Goal: Task Accomplishment & Management: Use online tool/utility

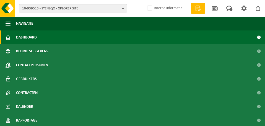
click at [121, 7] on button "10-939513 - SYENSQO - XPLORER SITE" at bounding box center [73, 8] width 108 height 8
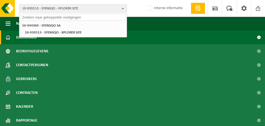
click at [35, 17] on input "text" at bounding box center [72, 17] width 105 height 7
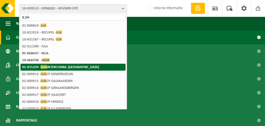
type input "ILVA"
click at [32, 66] on strong "01-055294 - ILVA INTERCOMM. [GEOGRAPHIC_DATA]" at bounding box center [60, 67] width 77 height 4
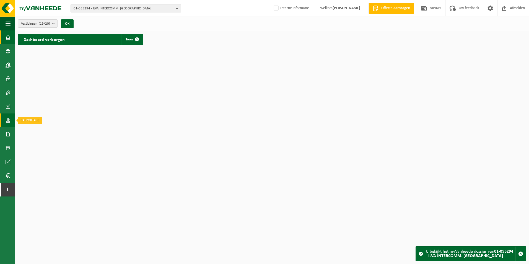
click at [9, 122] on span at bounding box center [8, 120] width 5 height 14
click at [37, 122] on span "In grafiekvorm" at bounding box center [44, 120] width 25 height 11
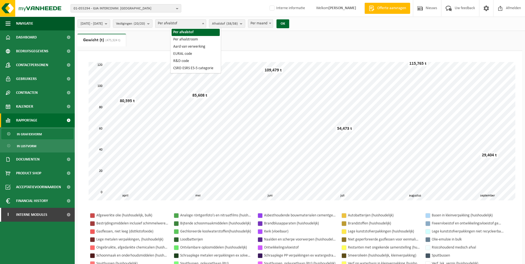
click at [206, 22] on span at bounding box center [203, 23] width 6 height 7
select select "2"
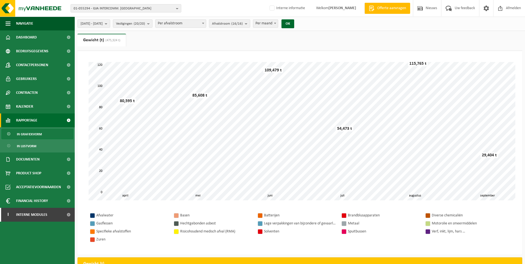
click at [206, 24] on span at bounding box center [203, 23] width 6 height 7
click at [176, 9] on b "button" at bounding box center [178, 8] width 5 height 8
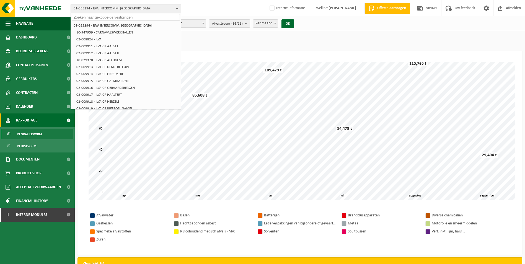
click at [178, 10] on b "button" at bounding box center [178, 8] width 5 height 8
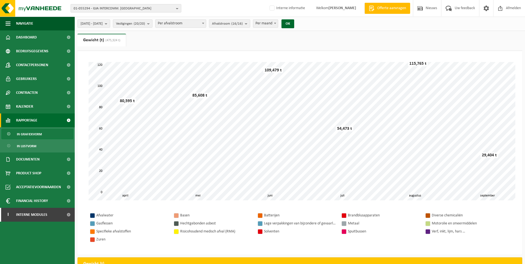
click at [178, 10] on b "button" at bounding box center [178, 8] width 5 height 8
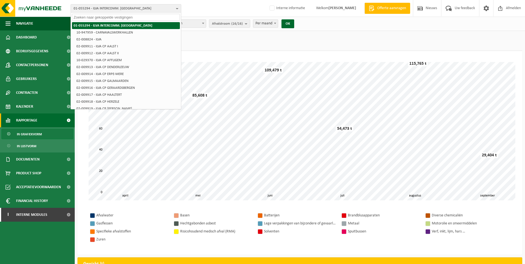
click at [107, 25] on strong "01-055294 - ILVA INTERCOMM. [GEOGRAPHIC_DATA]" at bounding box center [113, 26] width 79 height 4
click at [175, 7] on button "01-055294 - ILVA INTERCOMM. [GEOGRAPHIC_DATA]" at bounding box center [126, 8] width 111 height 8
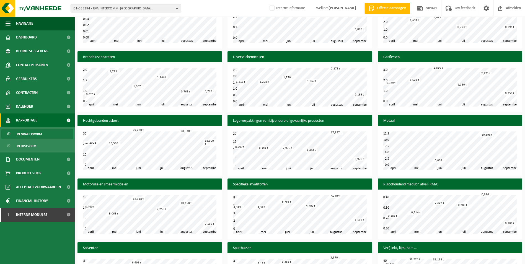
scroll to position [282, 0]
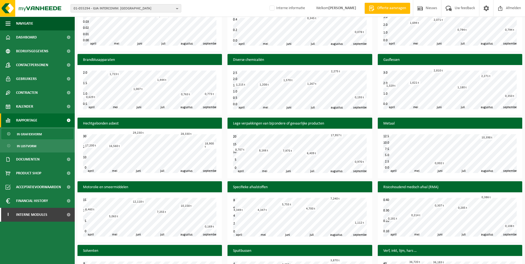
click at [35, 134] on span "In grafiekvorm" at bounding box center [29, 134] width 25 height 11
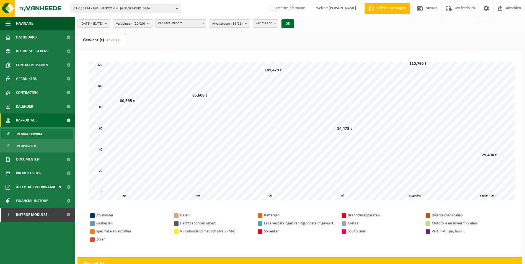
click at [152, 24] on b "submit" at bounding box center [149, 24] width 5 height 8
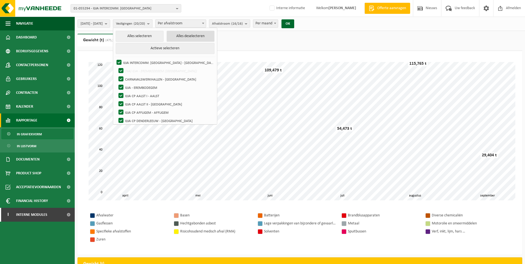
click at [187, 38] on button "Alles deselecteren" at bounding box center [191, 36] width 48 height 11
checkbox input "false"
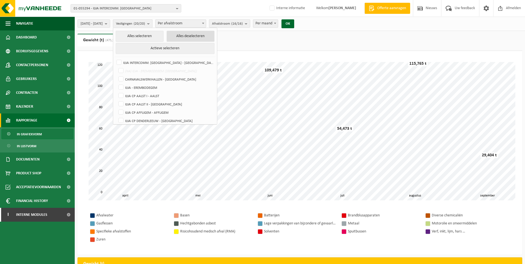
checkbox input "false"
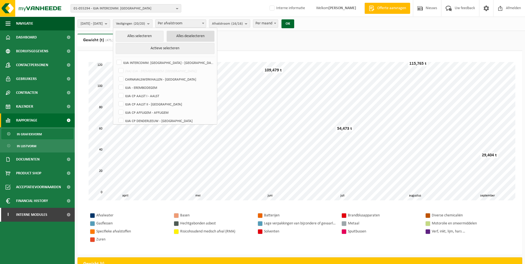
checkbox input "false"
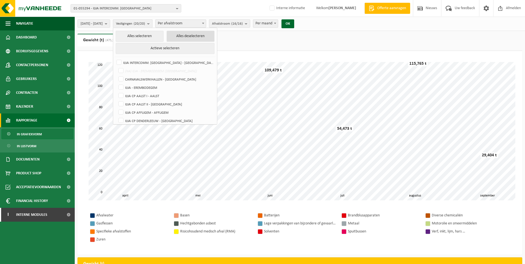
checkbox input "false"
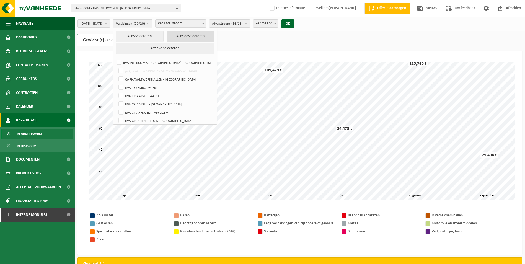
checkbox input "false"
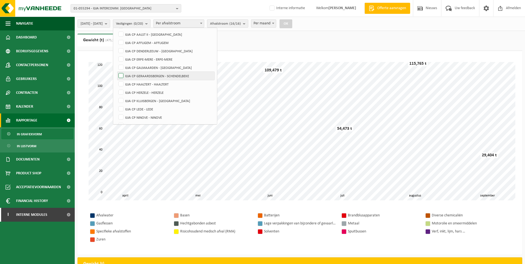
scroll to position [83, 0]
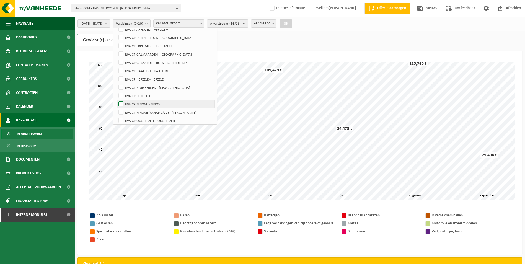
click at [135, 102] on label "ILVA CP NINOVE - NINOVE" at bounding box center [165, 104] width 97 height 8
click at [117, 100] on input "ILVA CP NINOVE - NINOVE" at bounding box center [116, 100] width 0 height 0
checkbox input "true"
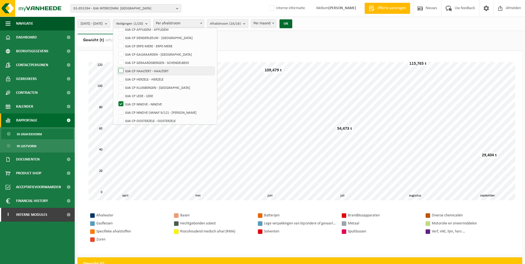
click at [135, 71] on label "ILVA CP HAALTERT - HAALTERT" at bounding box center [165, 71] width 97 height 8
click at [117, 67] on input "ILVA CP HAALTERT - HAALTERT" at bounding box center [116, 66] width 0 height 0
checkbox input "true"
click at [135, 80] on label "ILVA CP HERZELE - HERZELE" at bounding box center [165, 79] width 97 height 8
click at [117, 75] on input "ILVA CP HERZELE - HERZELE" at bounding box center [116, 75] width 0 height 0
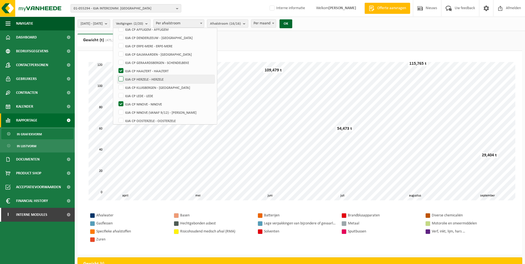
checkbox input "true"
click at [135, 36] on label "ILVA CP DENDERLEEUW - [GEOGRAPHIC_DATA]" at bounding box center [165, 37] width 97 height 8
click at [117, 33] on input "ILVA CP DENDERLEEUW - [GEOGRAPHIC_DATA]" at bounding box center [116, 33] width 0 height 0
checkbox input "true"
click at [292, 25] on button "OK" at bounding box center [286, 23] width 13 height 9
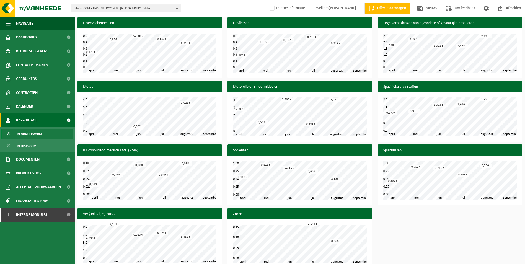
scroll to position [321, 0]
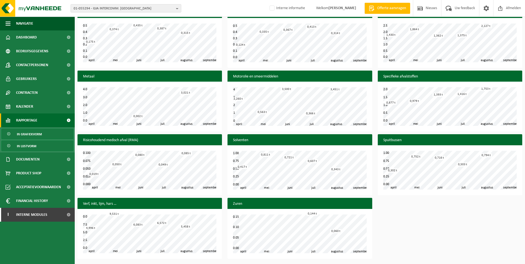
click at [30, 146] on span "In lijstvorm" at bounding box center [26, 146] width 19 height 11
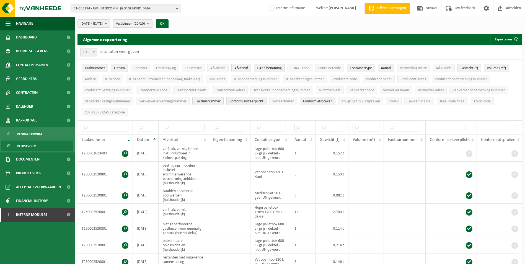
click at [152, 23] on b "submit" at bounding box center [149, 24] width 5 height 8
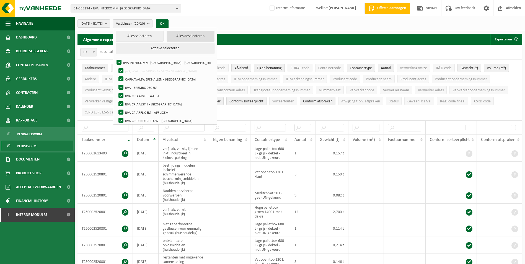
click at [187, 37] on button "Alles deselecteren" at bounding box center [191, 36] width 48 height 11
checkbox input "false"
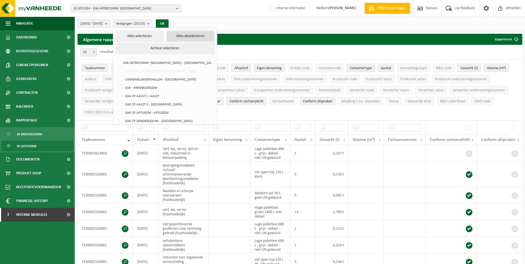
checkbox input "false"
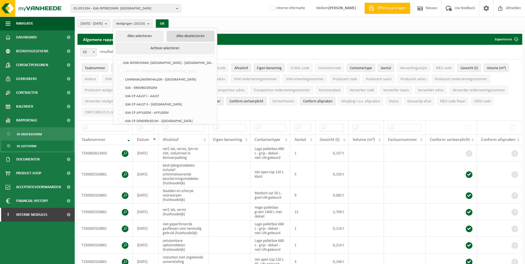
checkbox input "false"
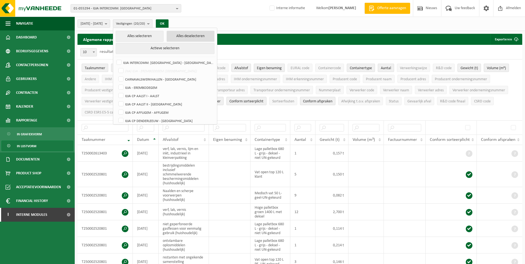
checkbox input "false"
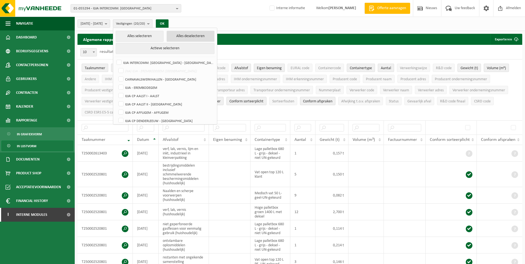
checkbox input "false"
click at [136, 118] on label "ILVA CP DENDERLEEUW - [GEOGRAPHIC_DATA]" at bounding box center [165, 121] width 97 height 8
click at [117, 117] on input "ILVA CP DENDERLEEUW - [GEOGRAPHIC_DATA]" at bounding box center [116, 116] width 0 height 0
checkbox input "true"
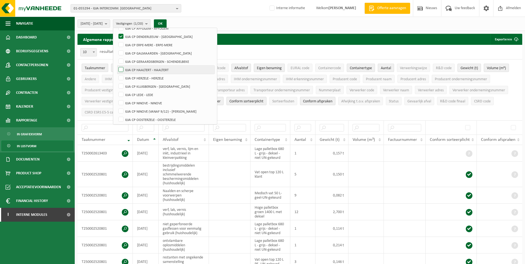
click at [134, 69] on label "ILVA CP HAALTERT - HAALTERT" at bounding box center [165, 70] width 97 height 8
click at [117, 66] on input "ILVA CP HAALTERT - HAALTERT" at bounding box center [116, 65] width 0 height 0
checkbox input "true"
click at [137, 77] on label "ILVA CP HERZELE - HERZELE" at bounding box center [165, 78] width 97 height 8
click at [117, 74] on input "ILVA CP HERZELE - HERZELE" at bounding box center [116, 74] width 0 height 0
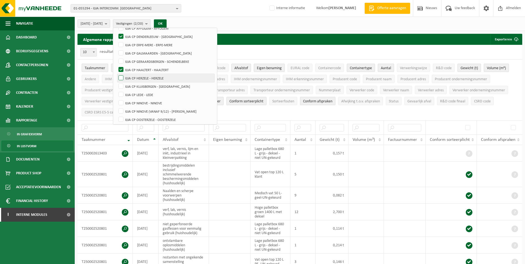
checkbox input "true"
click at [137, 100] on label "ILVA CP NINOVE - NINOVE" at bounding box center [165, 103] width 97 height 8
click at [117, 99] on input "ILVA CP NINOVE - NINOVE" at bounding box center [116, 99] width 0 height 0
checkbox input "true"
click at [167, 23] on button "OK" at bounding box center [160, 23] width 13 height 9
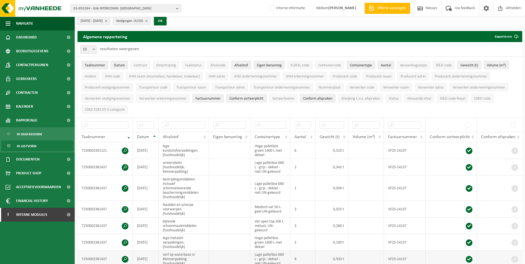
scroll to position [0, 0]
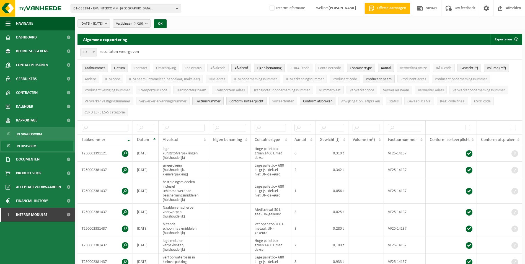
click at [384, 79] on span "Producent naam" at bounding box center [379, 79] width 26 height 4
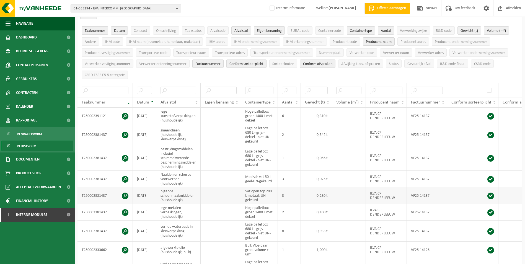
scroll to position [28, 0]
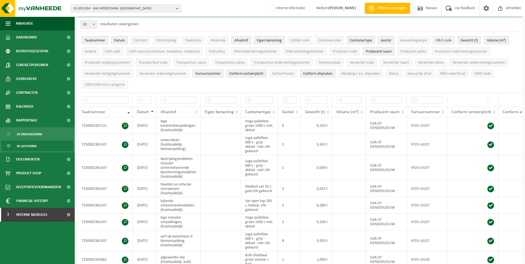
click at [448, 40] on span "R&D code" at bounding box center [444, 40] width 16 height 4
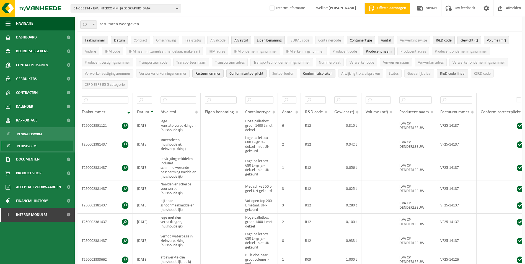
click at [452, 73] on span "R&D code finaal" at bounding box center [452, 74] width 25 height 4
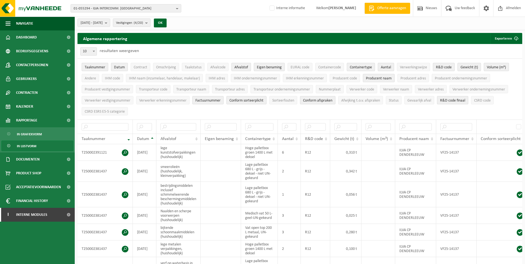
scroll to position [0, 0]
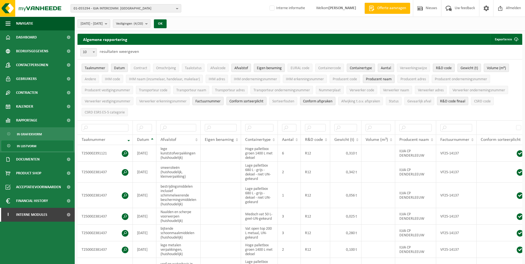
click at [110, 23] on b "submit" at bounding box center [107, 24] width 5 height 8
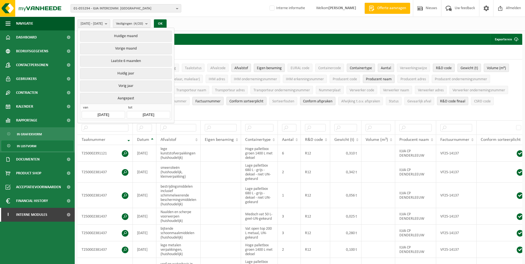
click at [128, 99] on button "Aangepast" at bounding box center [126, 98] width 92 height 11
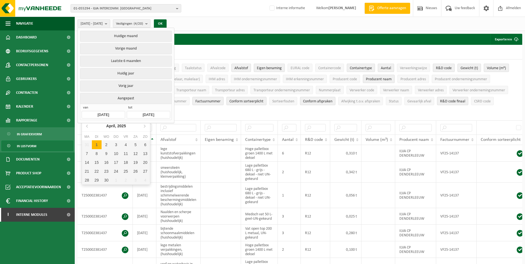
click at [110, 112] on input "2025-04-01" at bounding box center [103, 114] width 43 height 7
click at [143, 126] on icon at bounding box center [144, 126] width 9 height 9
click at [93, 144] on div "1" at bounding box center [97, 144] width 10 height 9
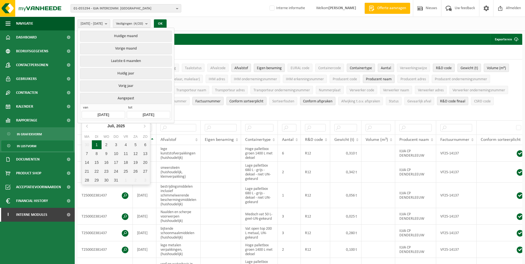
type input "[DATE]"
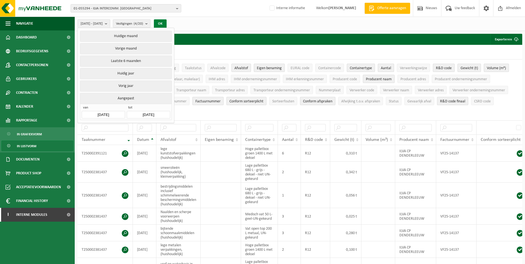
click at [167, 23] on button "OK" at bounding box center [160, 23] width 13 height 9
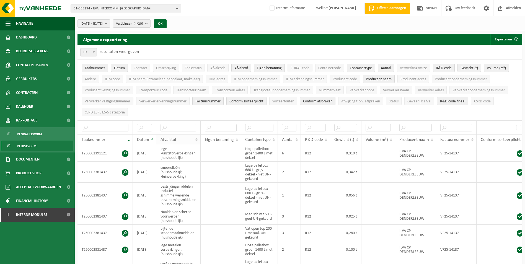
click at [195, 139] on th "Afvalstof" at bounding box center [178, 140] width 44 height 11
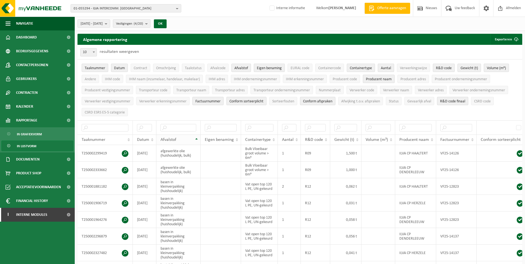
click at [195, 139] on th "Afvalstof" at bounding box center [178, 140] width 44 height 11
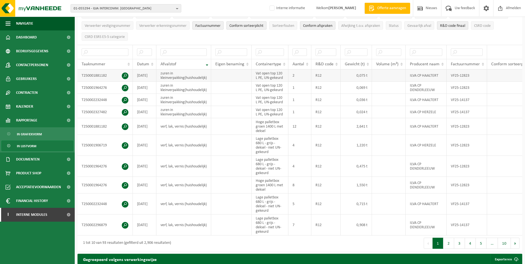
scroll to position [83, 0]
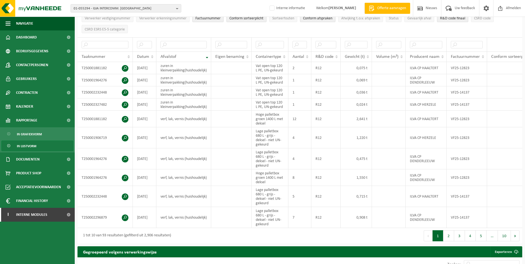
click at [524, 215] on div "Algemene rapportering Exporteren Enkel mijn selectie Alle beschikbare kolommen …" at bounding box center [300, 99] width 450 height 296
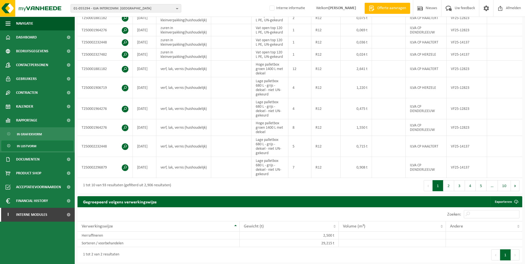
scroll to position [141, 0]
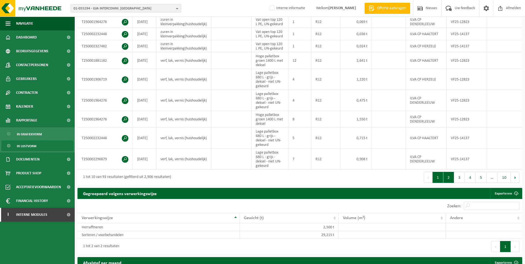
click at [450, 183] on button "2" at bounding box center [448, 177] width 11 height 11
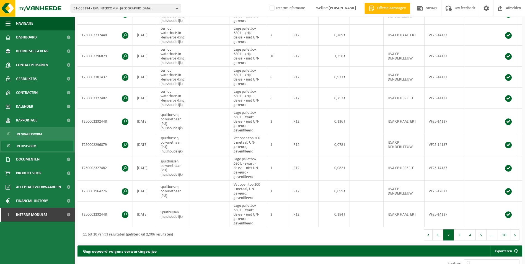
scroll to position [170, 0]
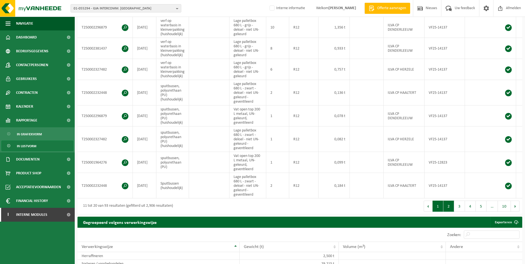
click at [440, 211] on button "1" at bounding box center [438, 206] width 11 height 11
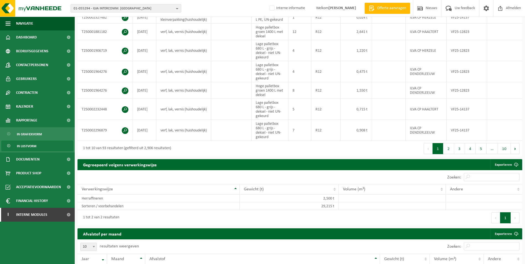
scroll to position [141, 0]
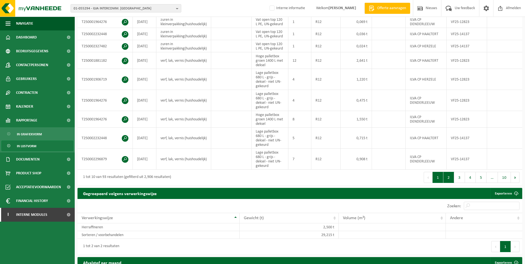
click at [453, 183] on button "2" at bounding box center [448, 177] width 11 height 11
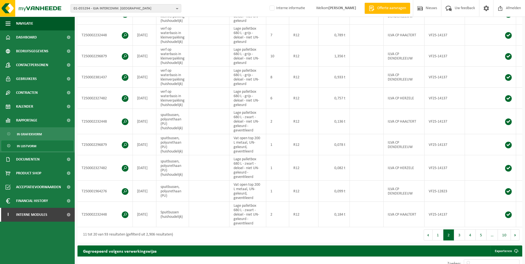
scroll to position [170, 0]
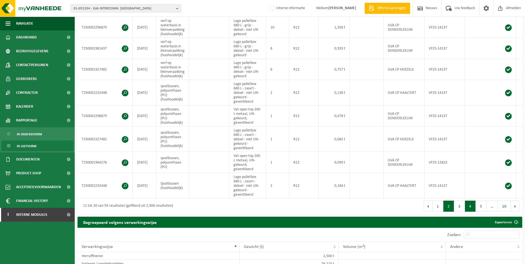
click at [471, 212] on button "4" at bounding box center [470, 206] width 11 height 11
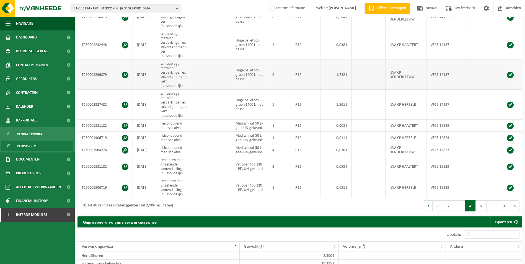
scroll to position [168, 0]
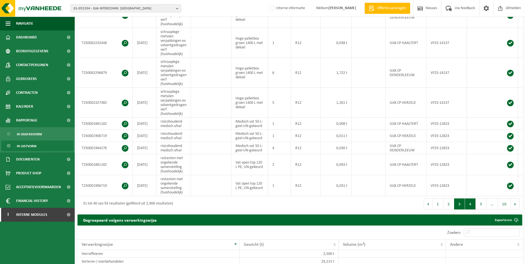
click at [461, 209] on button "3" at bounding box center [459, 203] width 11 height 11
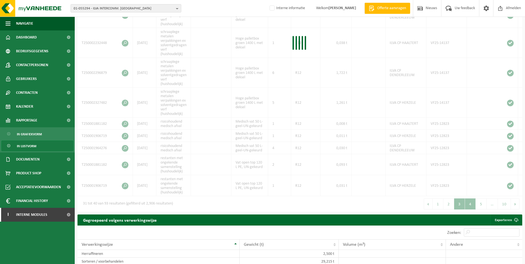
scroll to position [175, 0]
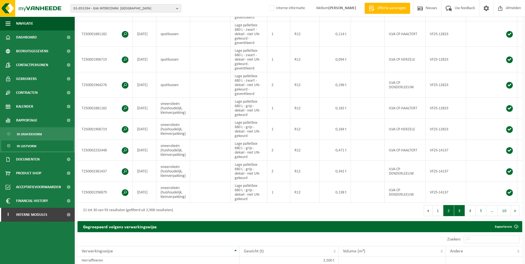
click at [450, 215] on button "2" at bounding box center [448, 210] width 11 height 11
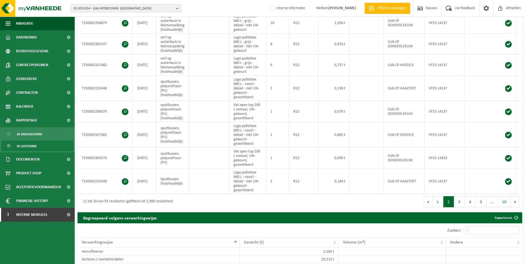
scroll to position [170, 0]
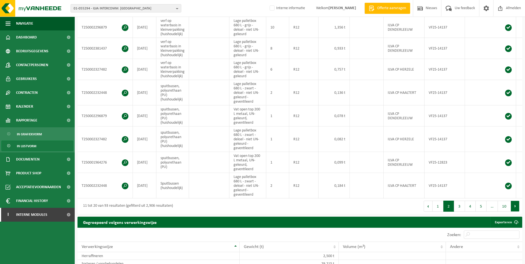
click at [515, 211] on button "Volgende" at bounding box center [515, 206] width 9 height 11
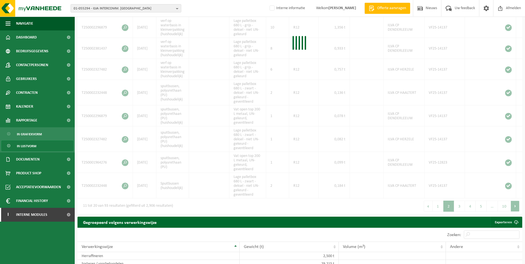
scroll to position [175, 0]
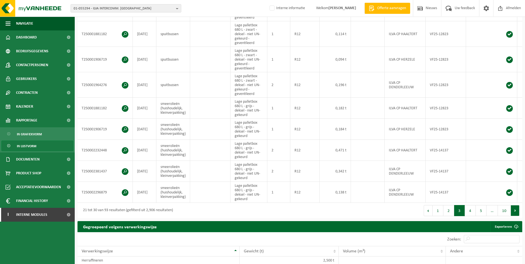
click at [518, 213] on button "Volgende" at bounding box center [515, 210] width 9 height 11
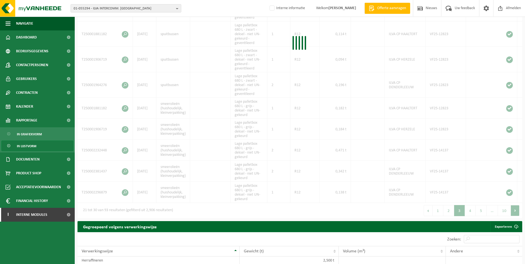
scroll to position [168, 0]
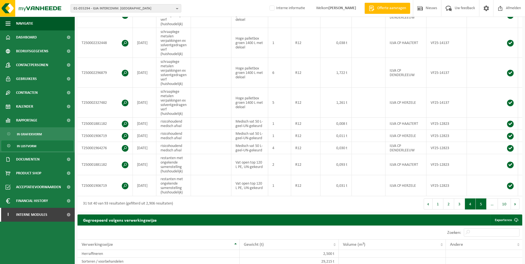
click at [480, 209] on button "5" at bounding box center [481, 203] width 11 height 11
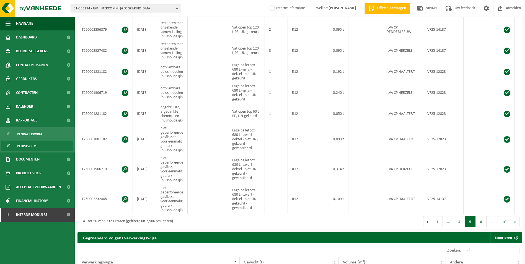
scroll to position [177, 0]
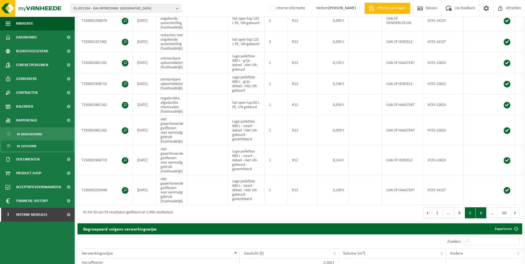
click at [483, 215] on button "6" at bounding box center [481, 212] width 11 height 11
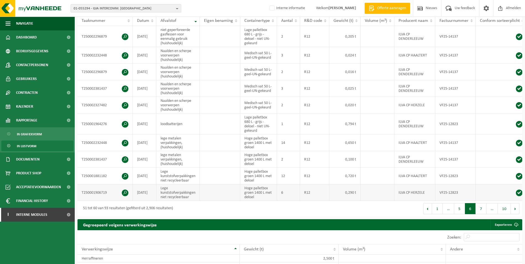
scroll to position [146, 0]
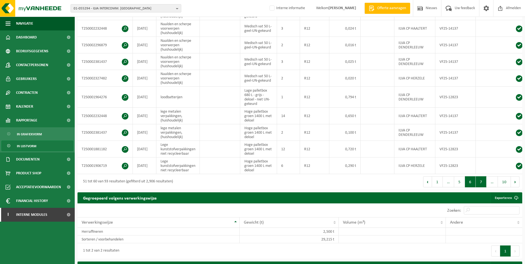
click at [481, 187] on button "7" at bounding box center [481, 181] width 11 height 11
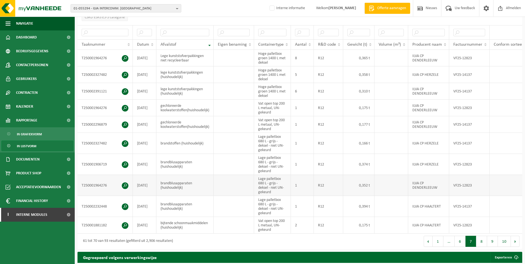
scroll to position [95, 0]
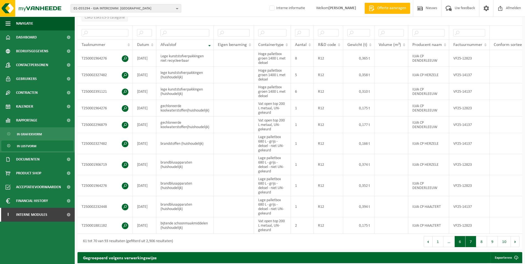
click at [463, 247] on button "6" at bounding box center [460, 241] width 11 height 11
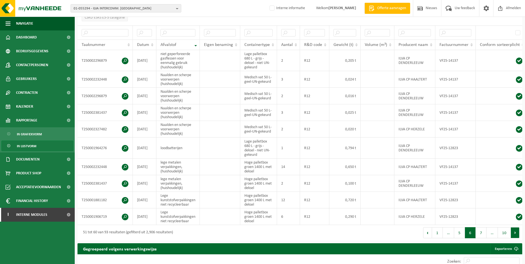
click at [516, 238] on button "Volgende" at bounding box center [515, 232] width 9 height 11
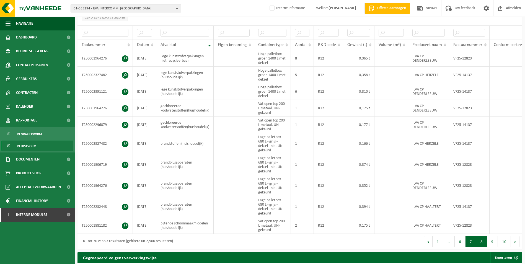
click at [483, 247] on button "8" at bounding box center [481, 241] width 11 height 11
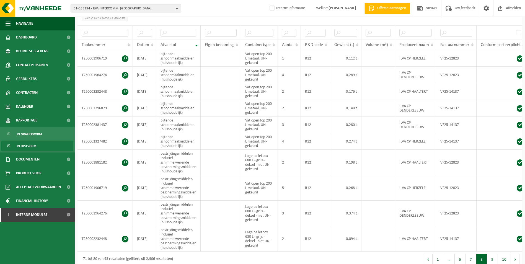
scroll to position [98, 0]
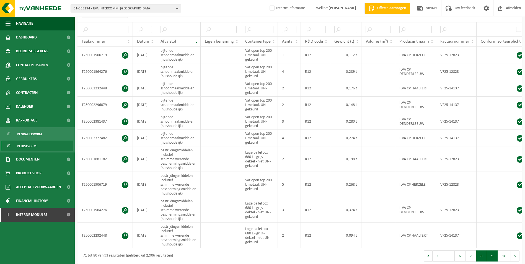
click at [495, 259] on button "9" at bounding box center [492, 255] width 11 height 11
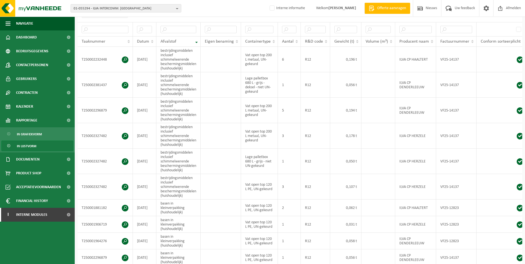
scroll to position [243, 0]
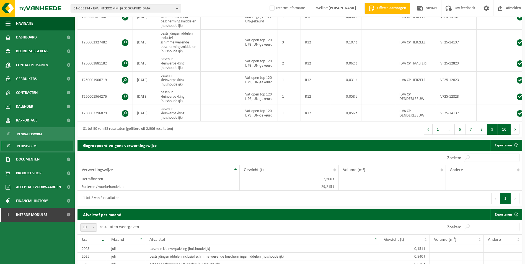
click at [507, 135] on button "10" at bounding box center [504, 129] width 13 height 11
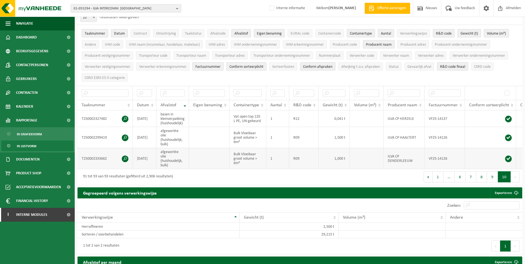
scroll to position [18, 0]
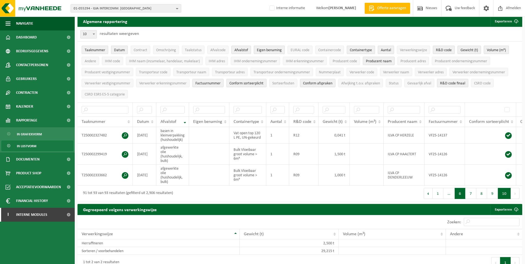
click at [458, 189] on button "6" at bounding box center [460, 193] width 11 height 11
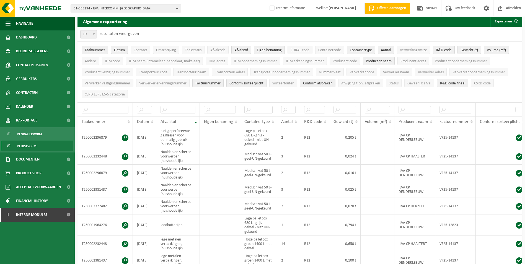
scroll to position [198, 0]
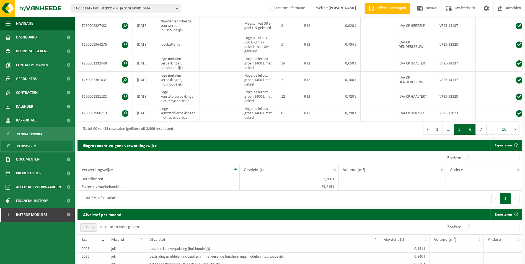
click at [462, 135] on button "5" at bounding box center [459, 129] width 11 height 11
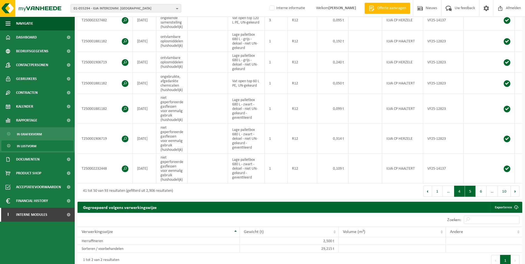
click at [461, 195] on button "4" at bounding box center [459, 191] width 11 height 11
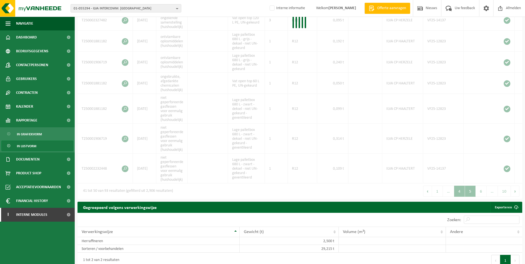
scroll to position [190, 0]
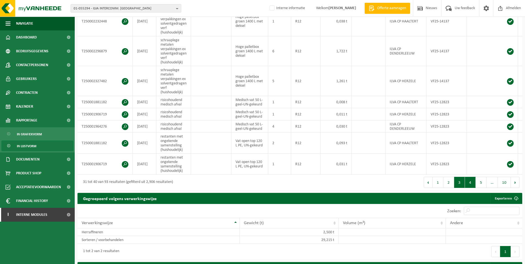
click at [458, 187] on button "3" at bounding box center [459, 182] width 11 height 11
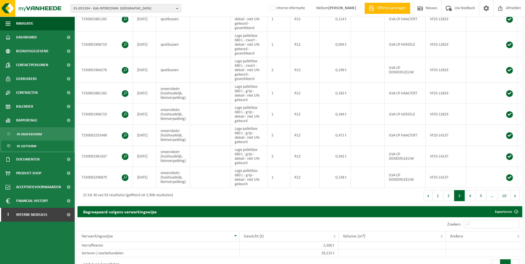
scroll to position [196, 0]
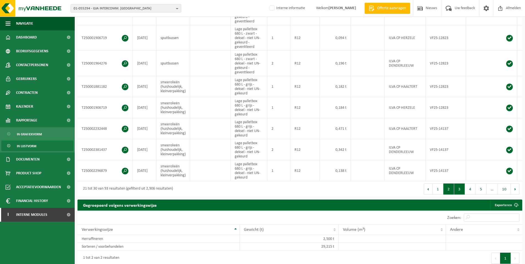
click at [446, 194] on button "2" at bounding box center [448, 188] width 11 height 11
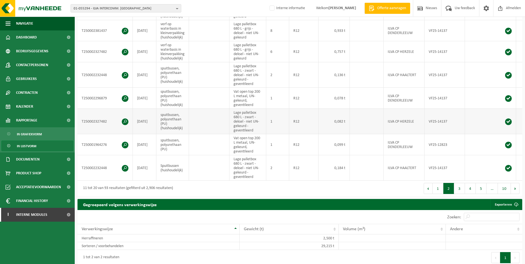
scroll to position [192, 0]
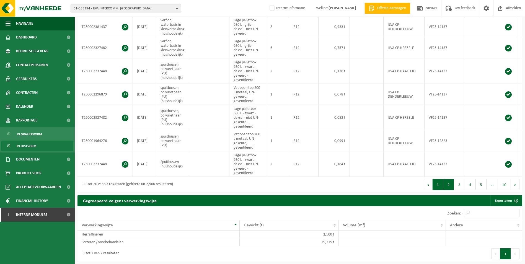
click at [442, 190] on button "1" at bounding box center [438, 184] width 11 height 11
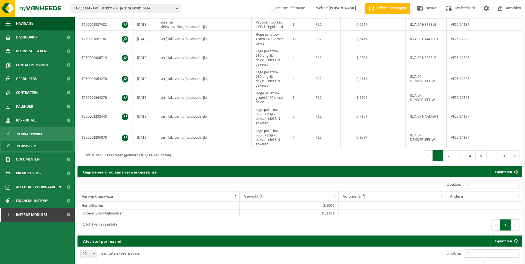
scroll to position [0, 103]
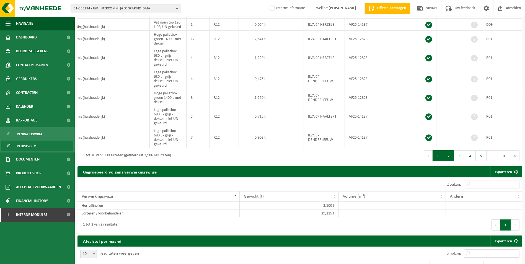
click at [454, 161] on button "2" at bounding box center [448, 155] width 11 height 11
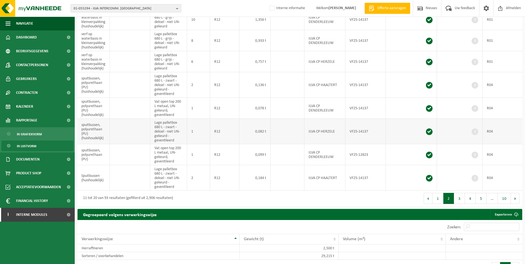
scroll to position [192, 0]
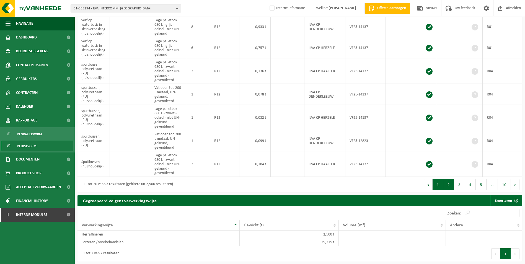
click at [436, 190] on button "1" at bounding box center [438, 184] width 11 height 11
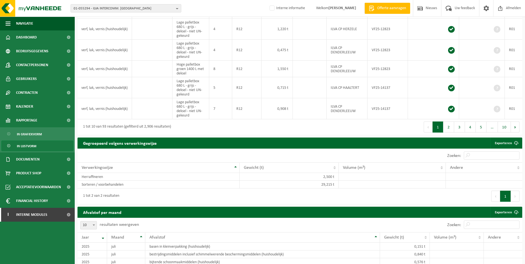
scroll to position [163, 0]
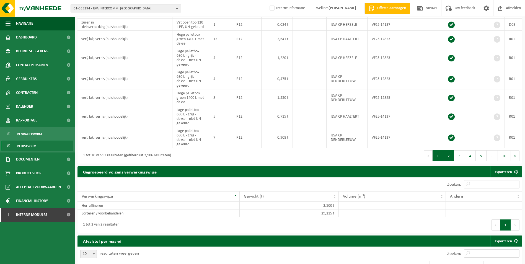
click at [452, 159] on button "2" at bounding box center [448, 155] width 11 height 11
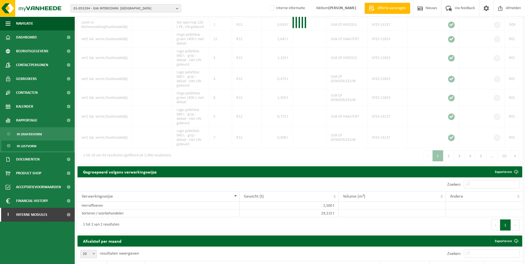
scroll to position [192, 0]
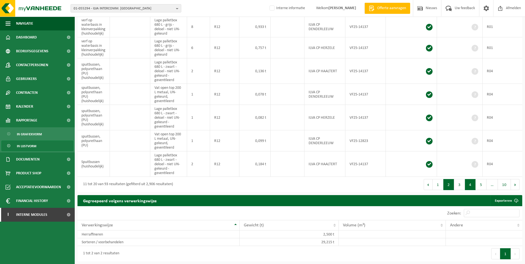
click at [469, 189] on button "4" at bounding box center [470, 184] width 11 height 11
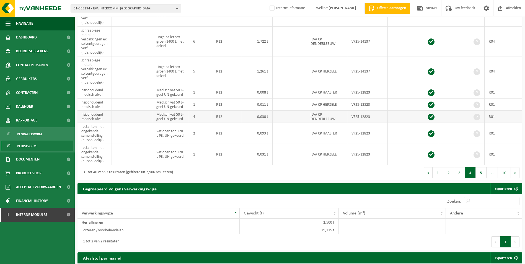
scroll to position [190, 0]
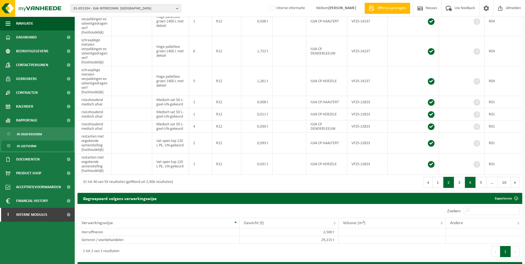
click at [449, 188] on button "2" at bounding box center [448, 182] width 11 height 11
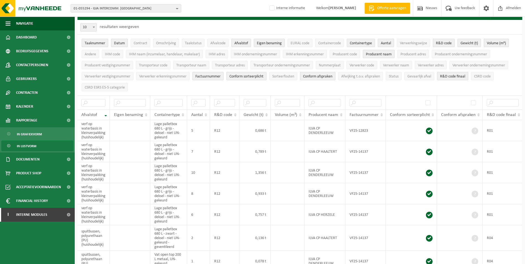
scroll to position [0, 0]
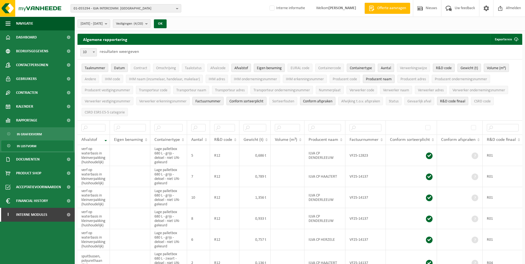
click at [150, 24] on b "submit" at bounding box center [147, 24] width 5 height 8
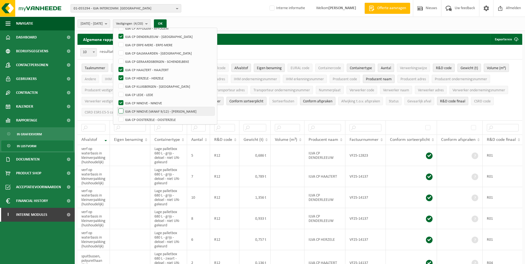
click at [136, 111] on label "ILVA CP NINOVE (VANAF 9/12) - [PERSON_NAME]" at bounding box center [165, 111] width 97 height 8
click at [117, 107] on input "ILVA CP NINOVE (VANAF 9/12) - [PERSON_NAME]" at bounding box center [116, 107] width 0 height 0
checkbox input "true"
click at [137, 102] on label "ILVA CP NINOVE - NINOVE" at bounding box center [165, 103] width 97 height 8
click at [117, 99] on input "ILVA CP NINOVE - NINOVE" at bounding box center [116, 99] width 0 height 0
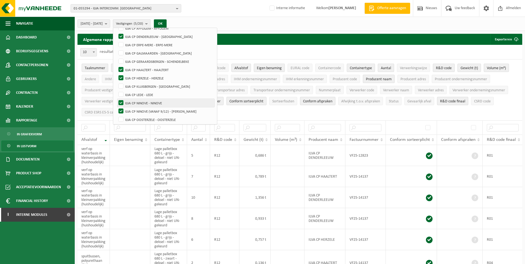
checkbox input "false"
click at [167, 23] on button "OK" at bounding box center [160, 23] width 13 height 9
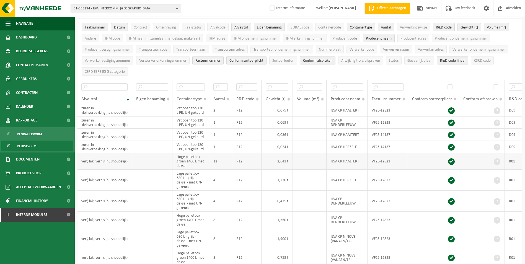
scroll to position [55, 0]
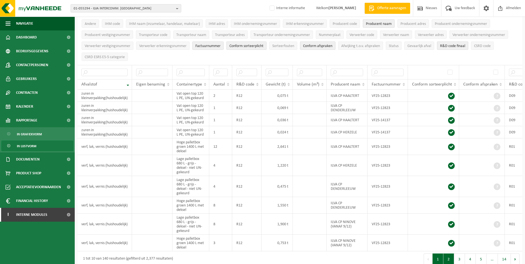
click at [452, 260] on button "2" at bounding box center [448, 259] width 11 height 11
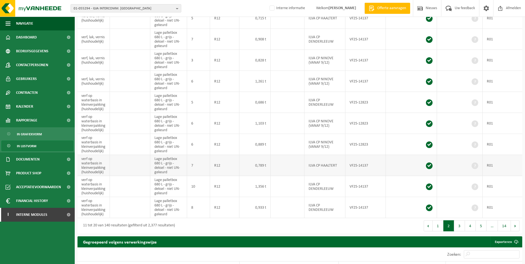
scroll to position [127, 0]
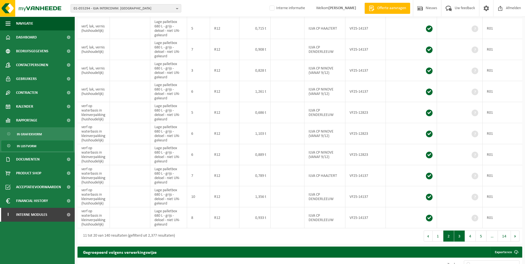
click at [456, 239] on button "3" at bounding box center [459, 236] width 11 height 11
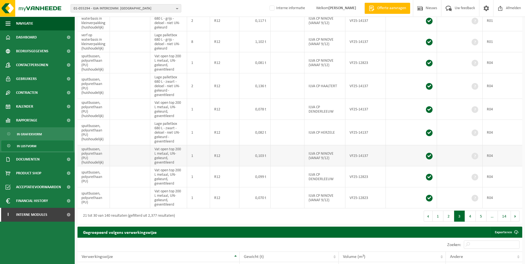
scroll to position [159, 0]
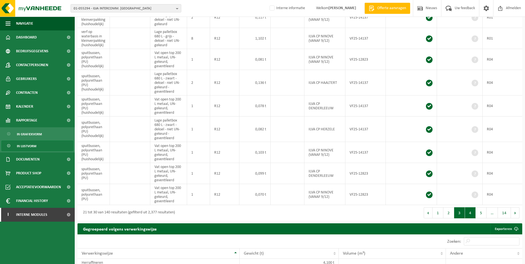
click at [468, 217] on button "4" at bounding box center [470, 212] width 11 height 11
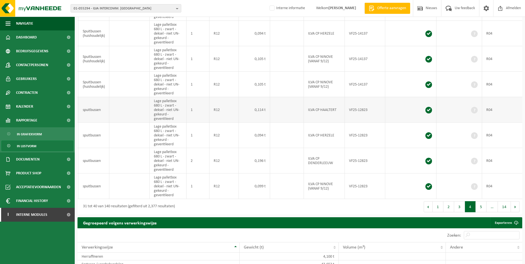
scroll to position [205, 0]
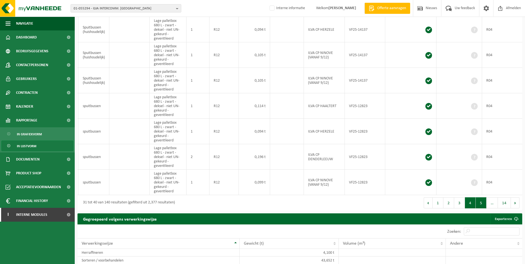
click at [484, 208] on button "5" at bounding box center [481, 202] width 11 height 11
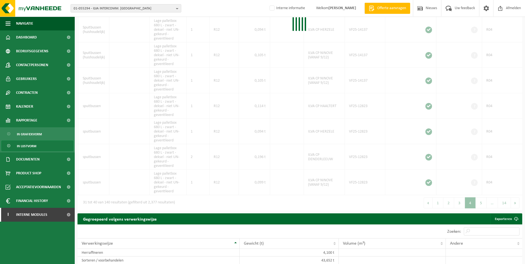
scroll to position [191, 0]
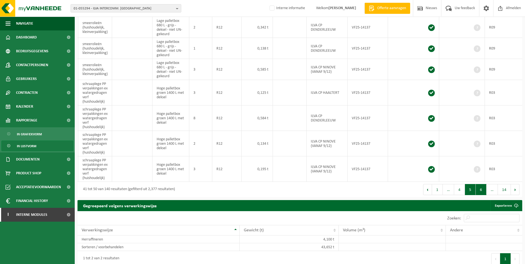
click at [483, 193] on button "6" at bounding box center [481, 189] width 11 height 11
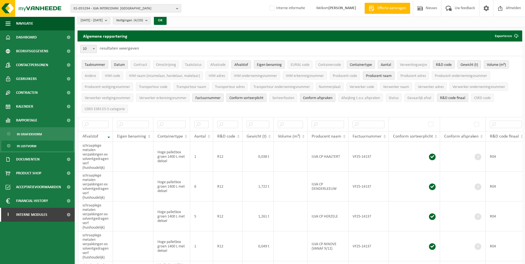
scroll to position [0, 0]
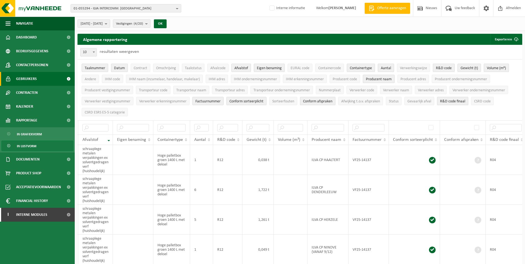
click at [32, 78] on span "Gebruikers" at bounding box center [26, 79] width 21 height 14
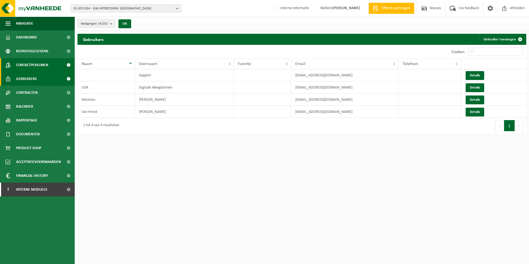
click at [32, 63] on span "Contactpersonen" at bounding box center [32, 65] width 32 height 14
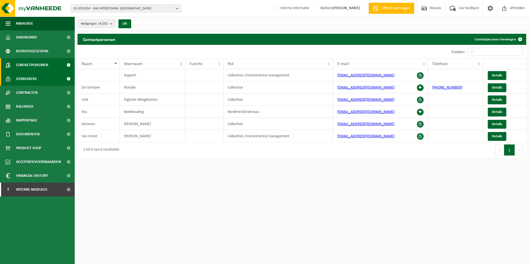
click at [28, 77] on span "Gebruikers" at bounding box center [26, 79] width 21 height 14
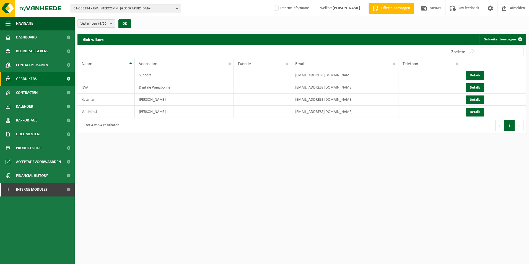
click at [30, 78] on span "Gebruikers" at bounding box center [26, 79] width 21 height 14
click at [32, 80] on span "Gebruikers" at bounding box center [26, 79] width 21 height 14
click at [32, 66] on span "Contactpersonen" at bounding box center [32, 65] width 32 height 14
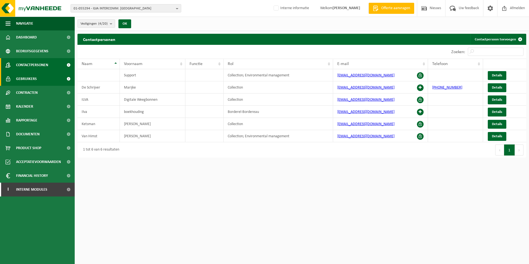
click at [32, 77] on span "Gebruikers" at bounding box center [26, 79] width 21 height 14
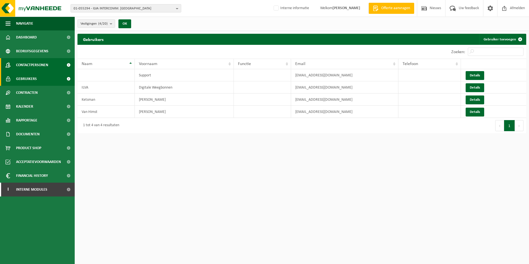
click at [29, 68] on span "Contactpersonen" at bounding box center [32, 65] width 32 height 14
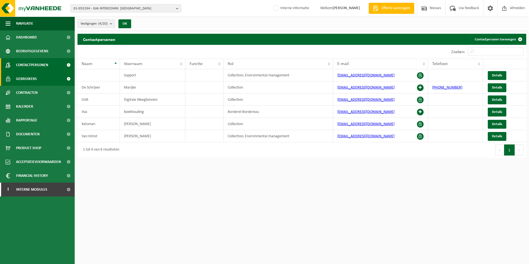
click at [26, 82] on span "Gebruikers" at bounding box center [26, 79] width 21 height 14
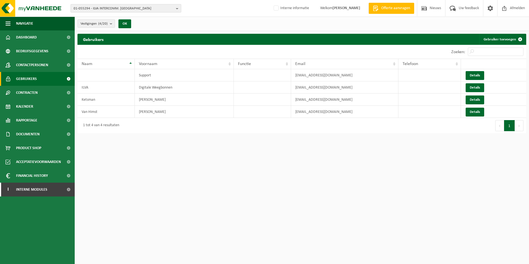
click at [180, 7] on b "button" at bounding box center [178, 8] width 5 height 8
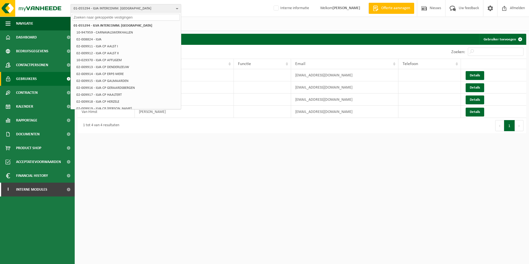
click at [177, 8] on b "button" at bounding box center [178, 8] width 5 height 8
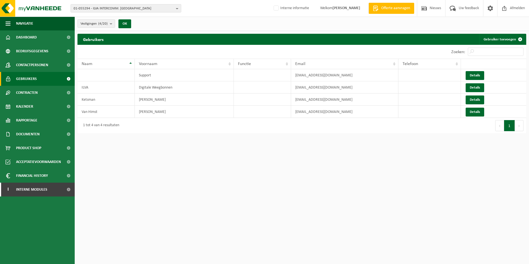
click at [32, 77] on span "Gebruikers" at bounding box center [26, 79] width 21 height 14
click at [111, 23] on b "submit" at bounding box center [112, 24] width 5 height 8
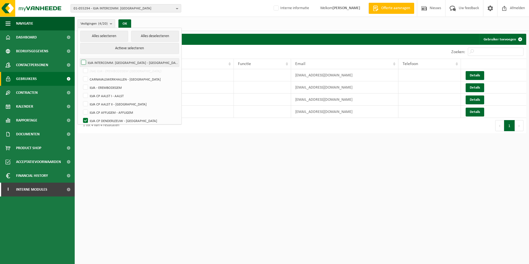
click at [83, 63] on label "ILVA INTERCOMM. [GEOGRAPHIC_DATA] - [GEOGRAPHIC_DATA]" at bounding box center [129, 62] width 99 height 8
click at [79, 58] on input "ILVA INTERCOMM. [GEOGRAPHIC_DATA] - [GEOGRAPHIC_DATA]" at bounding box center [79, 58] width 0 height 0
checkbox input "true"
click at [101, 38] on button "Alles selecteren" at bounding box center [104, 36] width 48 height 11
checkbox input "true"
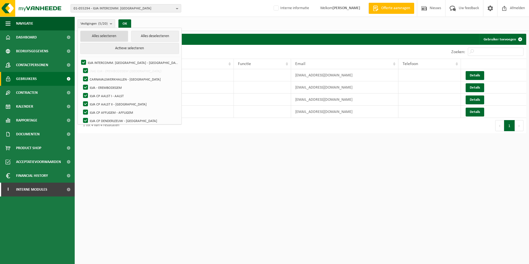
checkbox input "true"
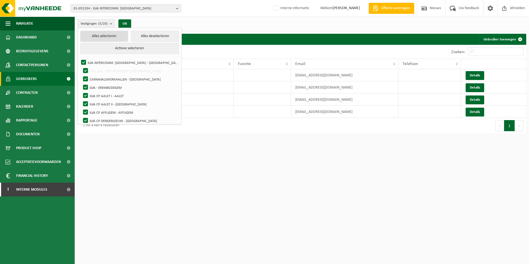
checkbox input "true"
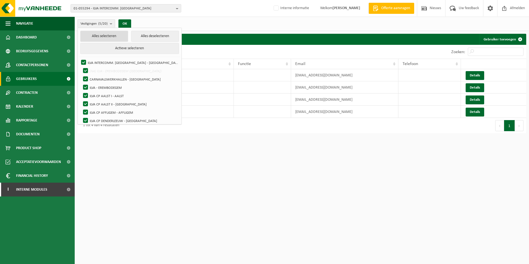
checkbox input "true"
click at [127, 24] on button "OK" at bounding box center [126, 23] width 13 height 9
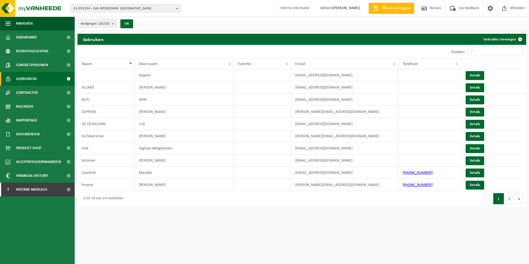
click at [30, 79] on span "Gebruikers" at bounding box center [26, 79] width 21 height 14
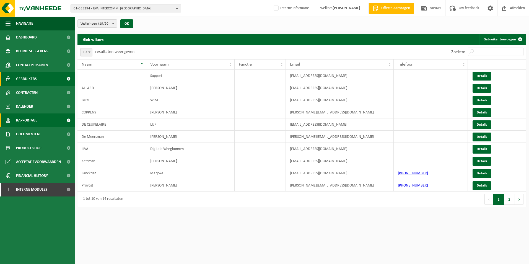
click at [27, 119] on span "Rapportage" at bounding box center [26, 120] width 21 height 14
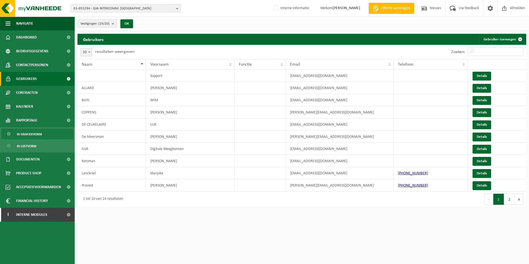
click at [35, 133] on span "In grafiekvorm" at bounding box center [29, 134] width 25 height 11
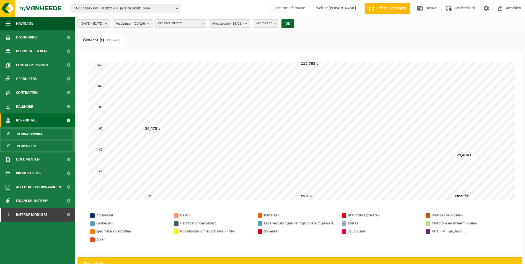
click at [26, 147] on span "In lijstvorm" at bounding box center [26, 146] width 19 height 11
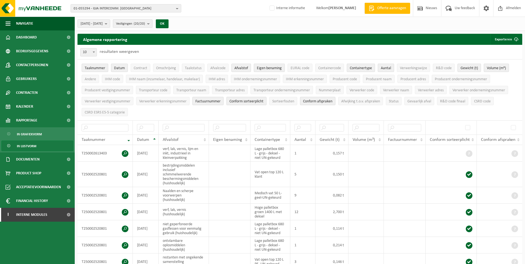
click at [152, 24] on b "submit" at bounding box center [149, 24] width 5 height 8
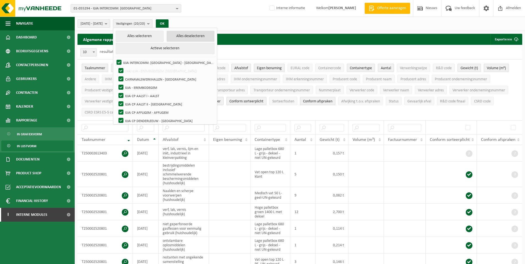
click at [190, 38] on button "Alles deselecteren" at bounding box center [191, 36] width 48 height 11
checkbox input "false"
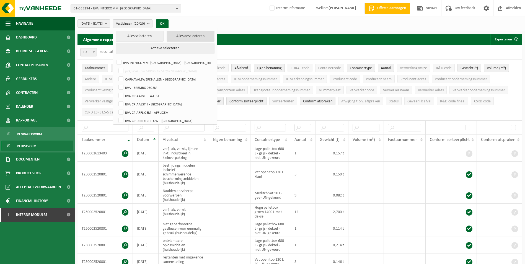
checkbox input "false"
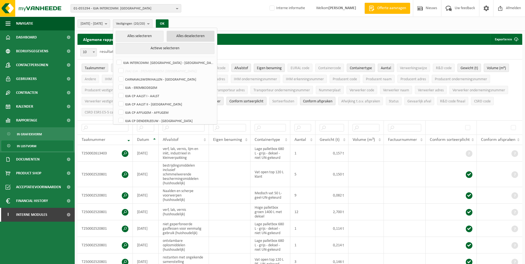
checkbox input "false"
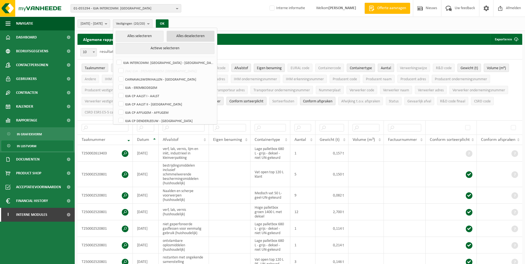
checkbox input "false"
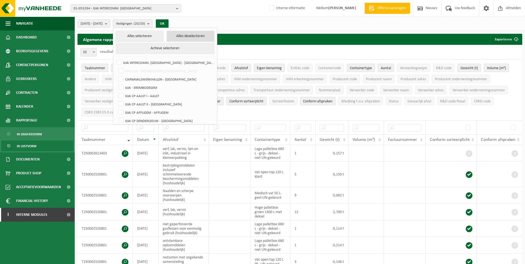
checkbox input "false"
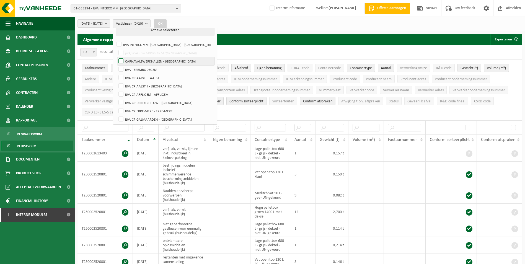
scroll to position [28, 0]
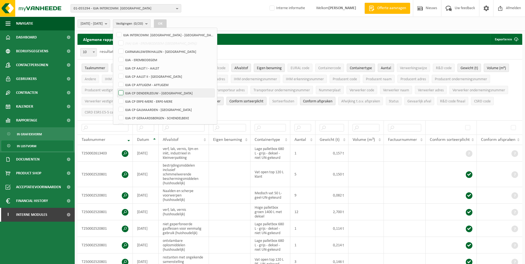
click at [138, 91] on label "ILVA CP DENDERLEEUW - [GEOGRAPHIC_DATA]" at bounding box center [165, 93] width 97 height 8
click at [117, 89] on input "ILVA CP DENDERLEEUW - [GEOGRAPHIC_DATA]" at bounding box center [116, 89] width 0 height 0
checkbox input "true"
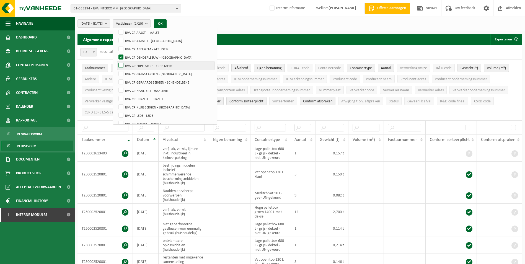
scroll to position [83, 0]
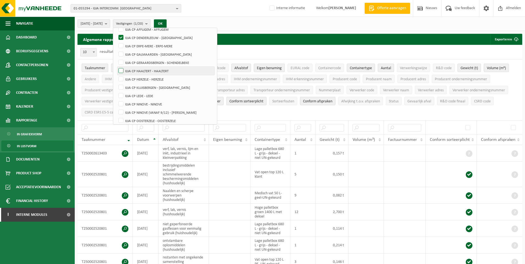
click at [135, 71] on label "ILVA CP HAALTERT - HAALTERT" at bounding box center [165, 71] width 97 height 8
click at [117, 67] on input "ILVA CP HAALTERT - HAALTERT" at bounding box center [116, 66] width 0 height 0
checkbox input "true"
click at [135, 79] on label "ILVA CP HERZELE - HERZELE" at bounding box center [165, 79] width 97 height 8
click at [117, 75] on input "ILVA CP HERZELE - HERZELE" at bounding box center [116, 75] width 0 height 0
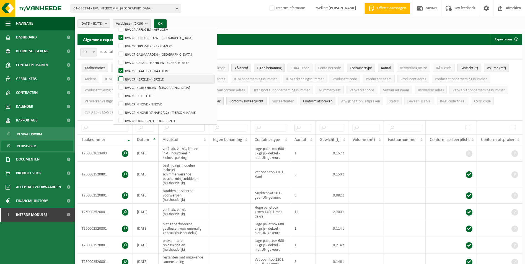
checkbox input "true"
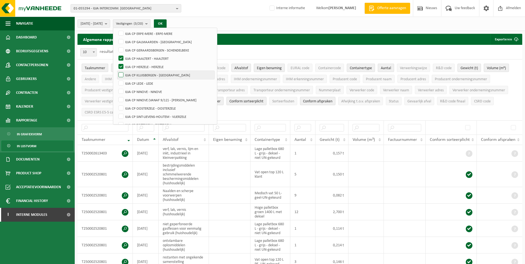
scroll to position [102, 0]
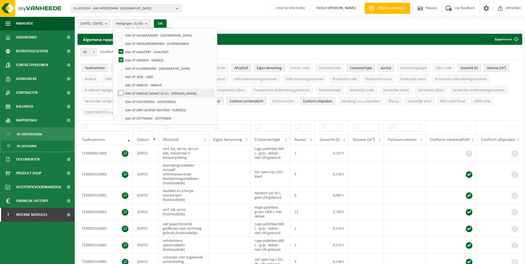
click at [135, 92] on label "ILVA CP NINOVE (VANAF 9/12) - [PERSON_NAME]" at bounding box center [165, 93] width 97 height 8
click at [117, 89] on input "ILVA CP NINOVE (VANAF 9/12) - [PERSON_NAME]" at bounding box center [116, 89] width 0 height 0
checkbox input "true"
click at [110, 24] on b "submit" at bounding box center [107, 24] width 5 height 8
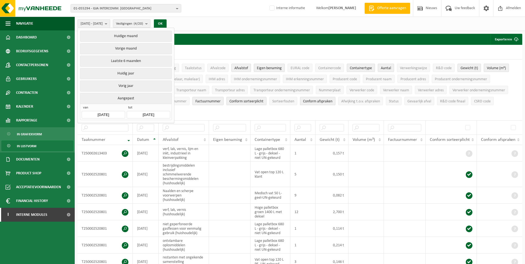
click at [265, 18] on div "[DATE] - [DATE] Huidige maand Vorige maand Laatste 6 maanden Huidig jaar Vorig …" at bounding box center [300, 24] width 450 height 14
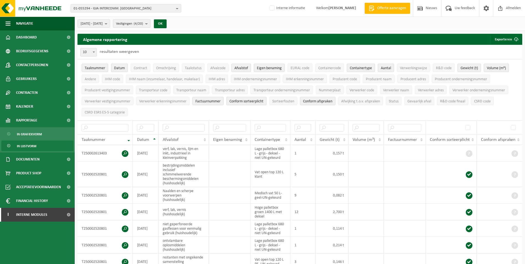
click at [150, 24] on b "submit" at bounding box center [147, 24] width 5 height 8
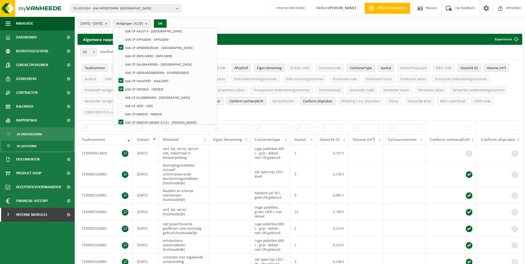
scroll to position [83, 0]
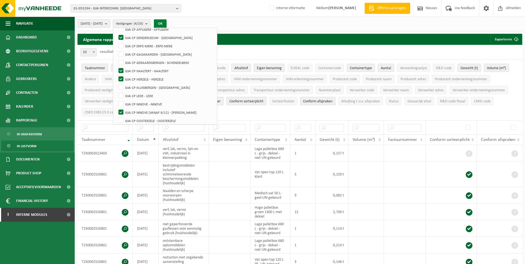
click at [167, 23] on button "OK" at bounding box center [160, 23] width 13 height 9
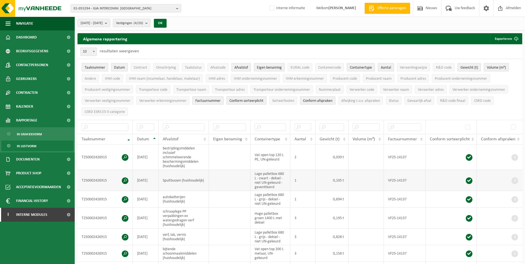
scroll to position [0, 0]
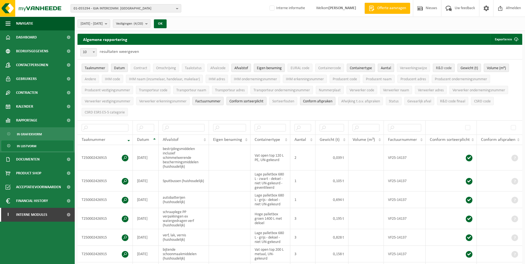
click at [444, 67] on span "R&D code" at bounding box center [444, 68] width 16 height 4
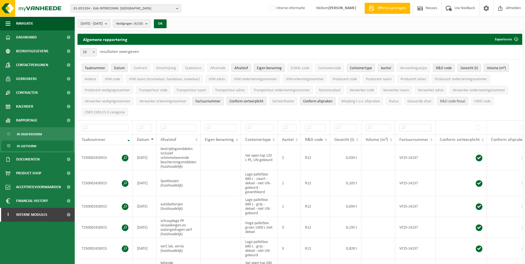
click at [450, 100] on span "R&D code finaal" at bounding box center [452, 101] width 25 height 4
click at [372, 79] on span "Producent naam" at bounding box center [379, 79] width 26 height 4
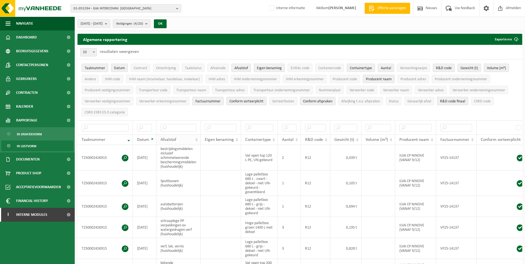
click at [198, 139] on th "Afvalstof" at bounding box center [178, 140] width 44 height 11
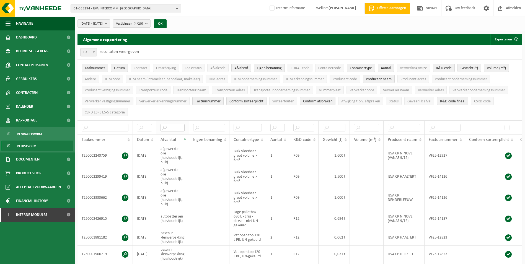
click at [168, 127] on input "text" at bounding box center [173, 127] width 24 height 7
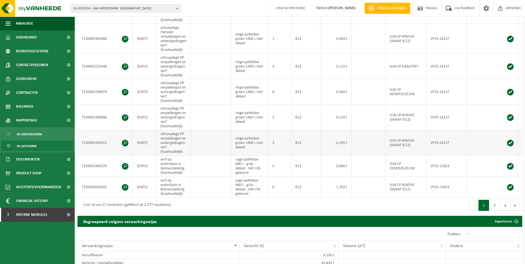
scroll to position [221, 0]
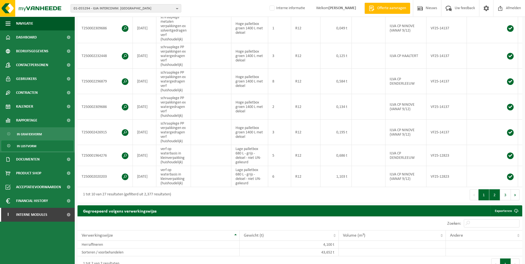
type input "verf"
click at [494, 198] on button "2" at bounding box center [494, 194] width 11 height 11
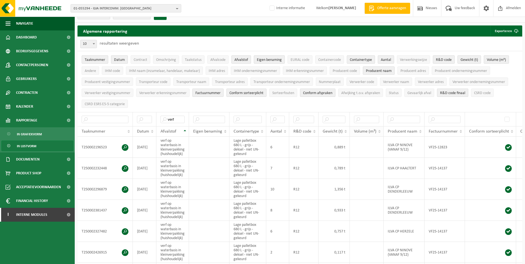
scroll to position [0, 0]
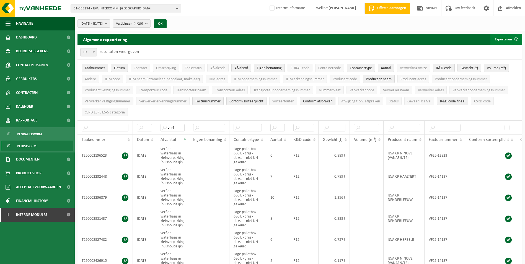
click at [504, 39] on button "Exporteren" at bounding box center [505, 39] width 31 height 11
click at [500, 50] on link "Enkel mijn selectie" at bounding box center [496, 50] width 50 height 11
click at [334, 25] on div "[DATE] - [DATE] Huidige maand Vorige maand Laatste 6 maanden Huidig jaar Vorig …" at bounding box center [300, 24] width 450 height 14
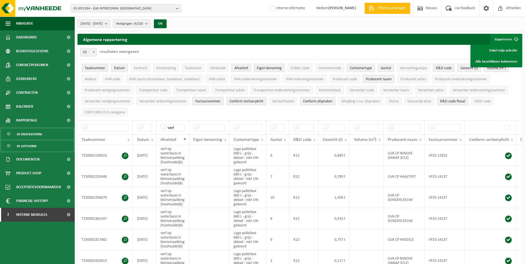
click at [29, 133] on span "In grafiekvorm" at bounding box center [29, 134] width 25 height 11
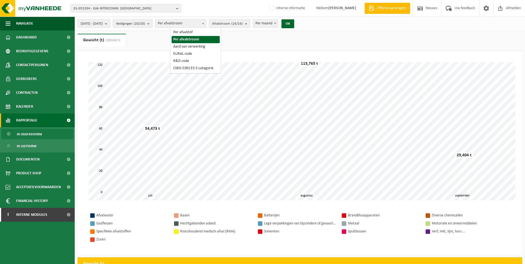
click at [204, 23] on b at bounding box center [203, 23] width 2 height 1
select select "1"
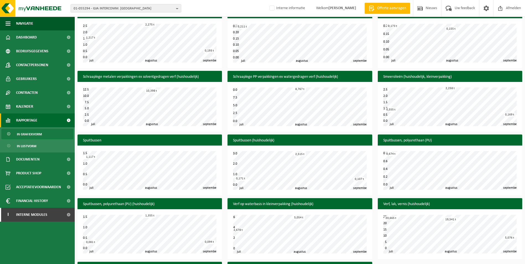
scroll to position [744, 0]
